Goal: Transaction & Acquisition: Purchase product/service

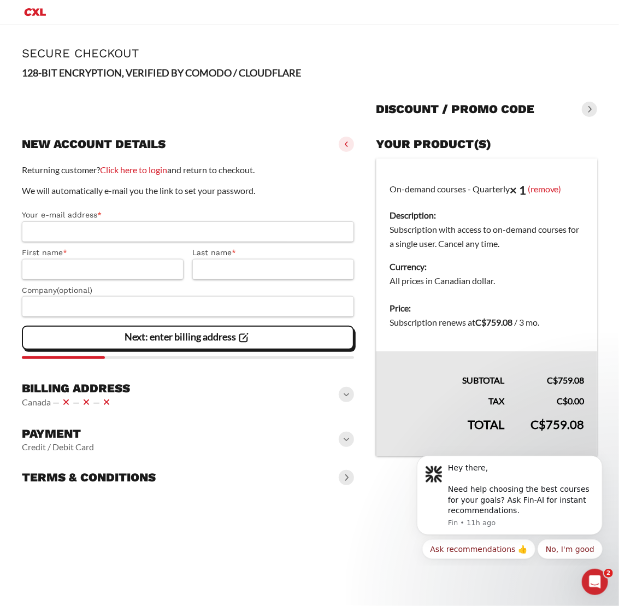
click at [160, 476] on div "Terms & conditions" at bounding box center [188, 477] width 332 height 24
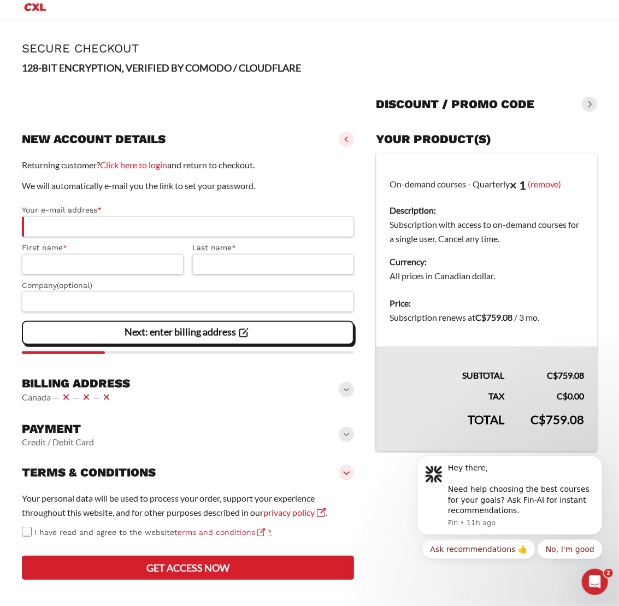
scroll to position [7, 0]
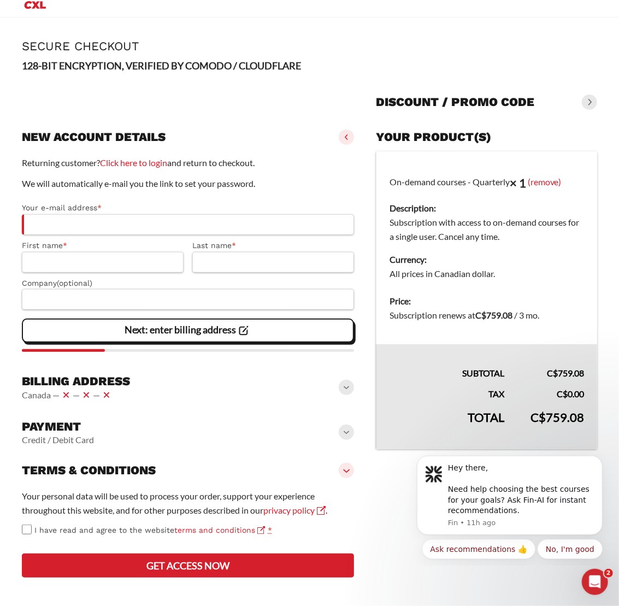
click at [245, 430] on div "Payment Credit / Debit Card" at bounding box center [188, 432] width 332 height 35
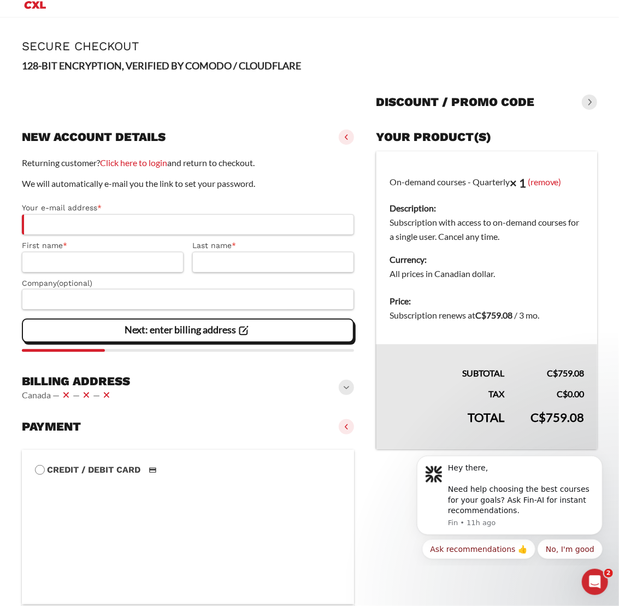
click at [245, 430] on div "Payment Credit / Debit Card" at bounding box center [188, 427] width 332 height 24
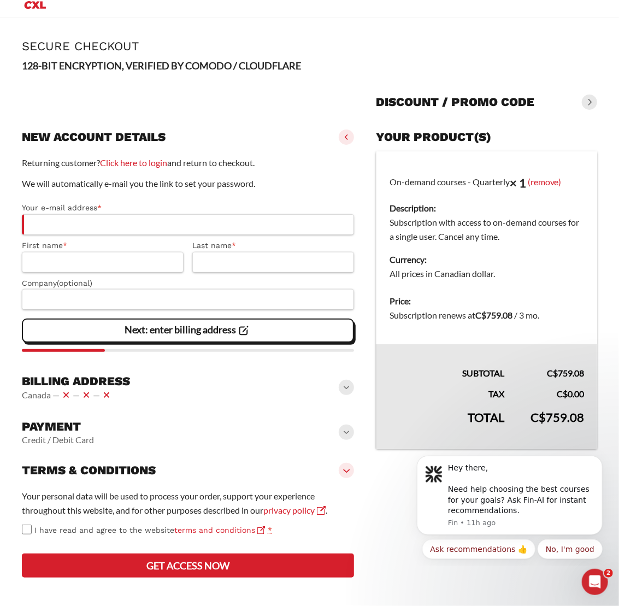
click at [235, 390] on div "Billing address [GEOGRAPHIC_DATA] — — —" at bounding box center [188, 387] width 332 height 37
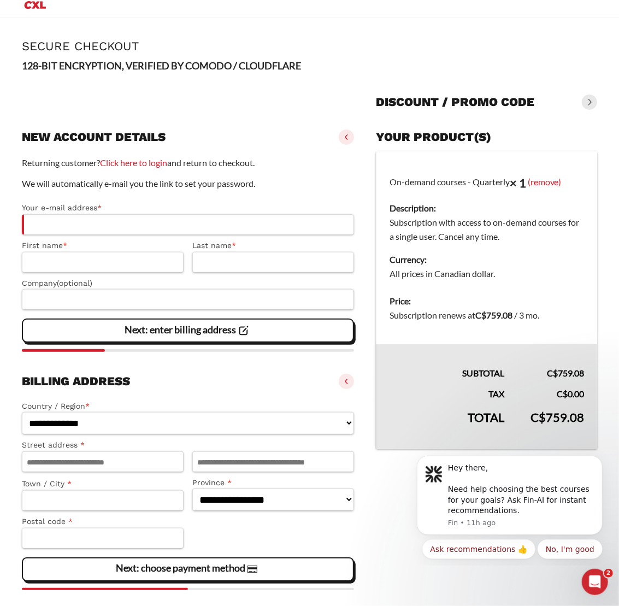
click at [235, 390] on div "Billing address [GEOGRAPHIC_DATA] — — —" at bounding box center [188, 381] width 332 height 24
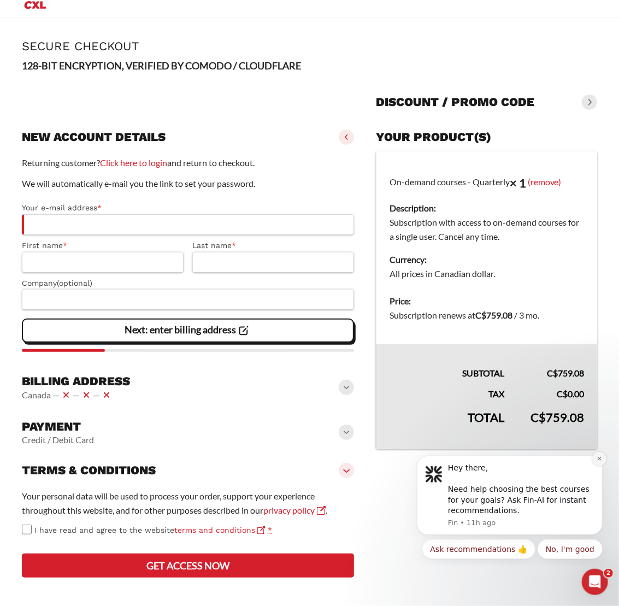
click at [600, 460] on icon "Dismiss notification" at bounding box center [599, 458] width 4 height 4
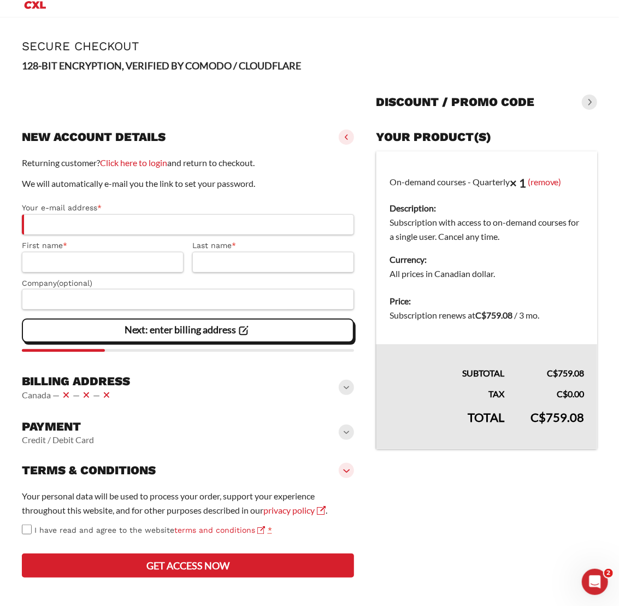
click at [572, 419] on bdi "C$ 759.08" at bounding box center [557, 417] width 54 height 15
copy bdi "759.08"
